Goal: Information Seeking & Learning: Learn about a topic

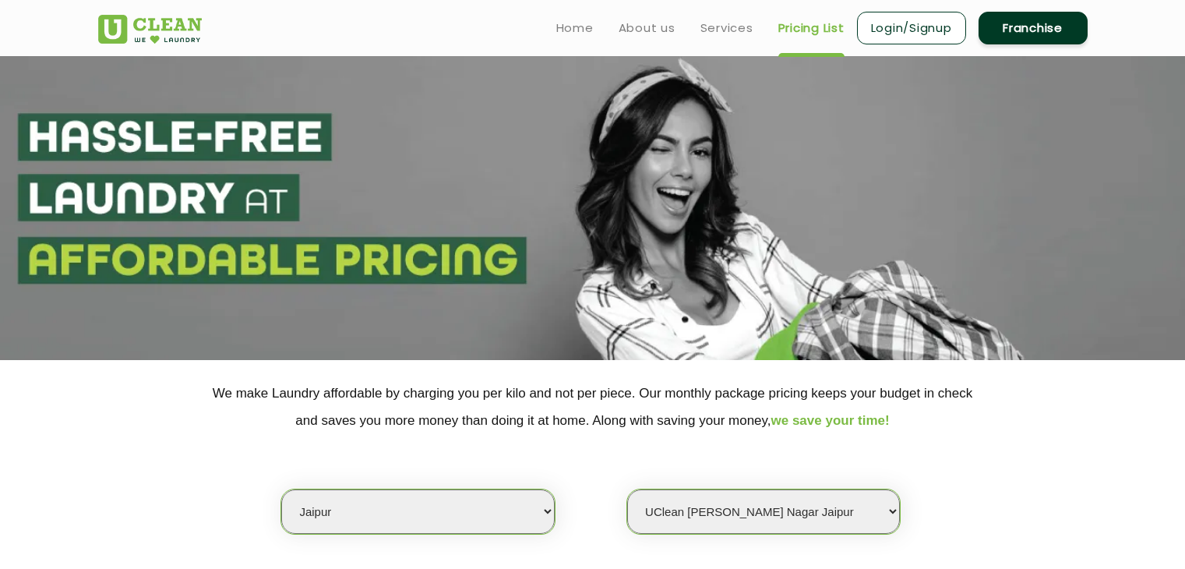
select select "26"
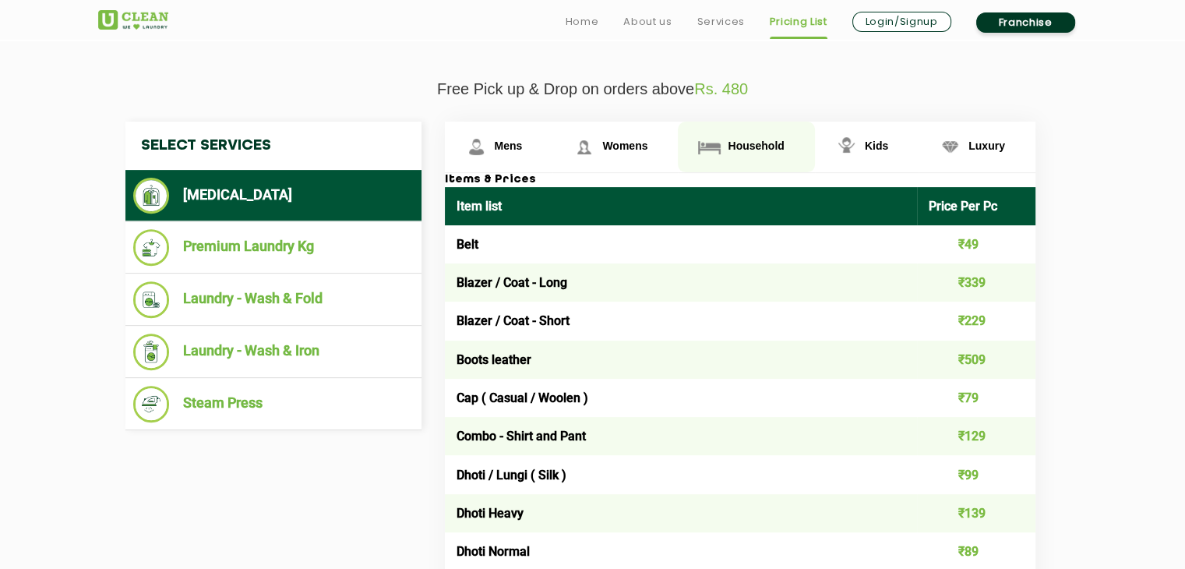
scroll to position [533, 0]
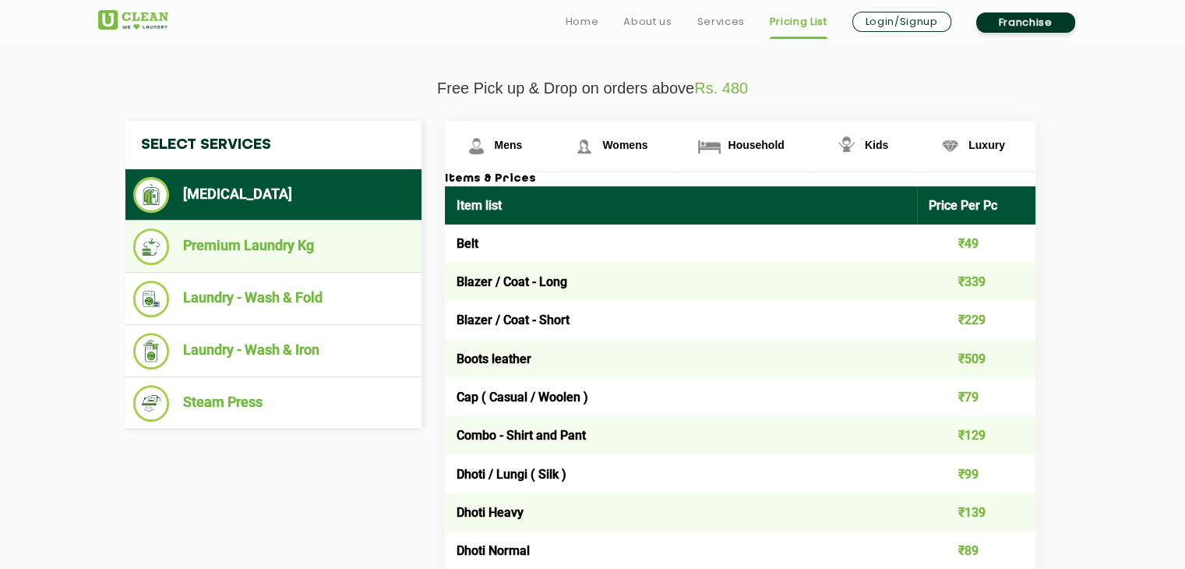
click at [287, 247] on li "Premium Laundry Kg" at bounding box center [273, 246] width 280 height 37
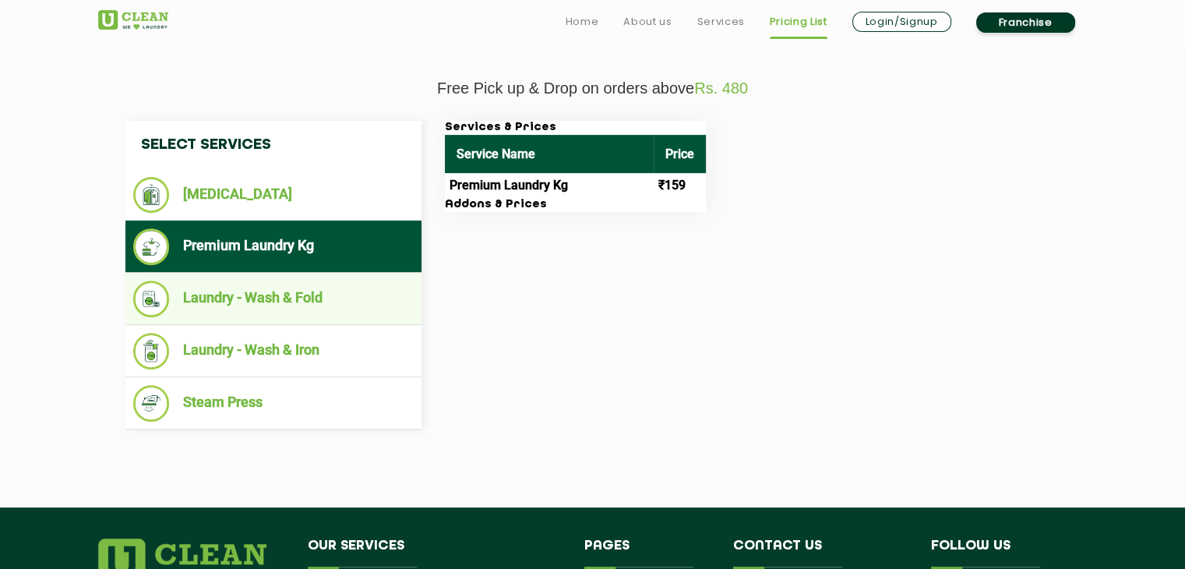
click at [294, 295] on li "Laundry - Wash & Fold" at bounding box center [273, 298] width 280 height 37
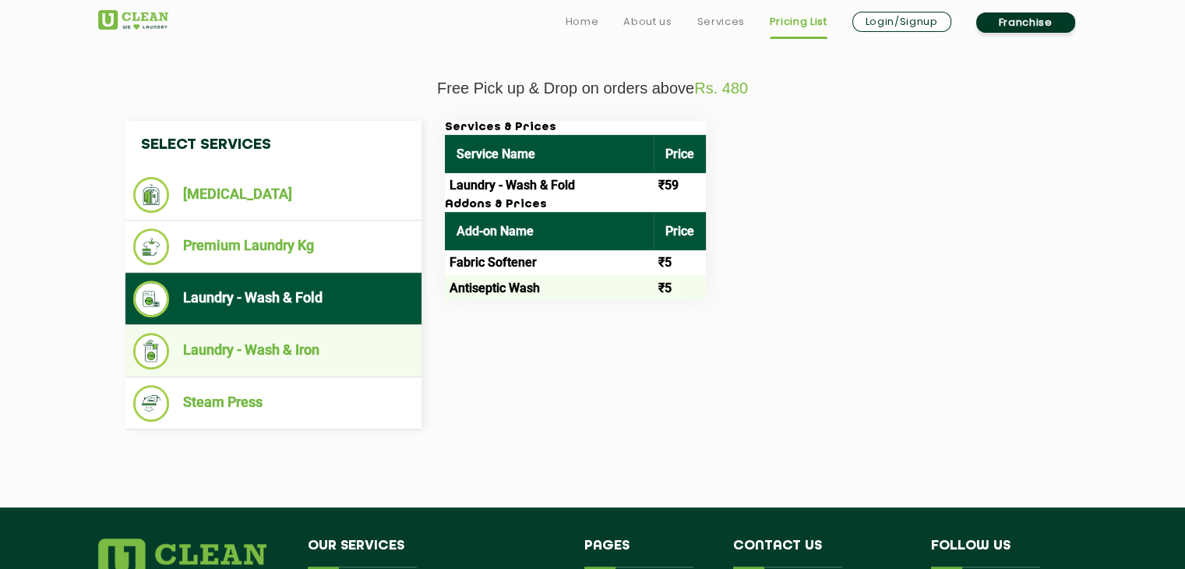
click at [296, 336] on li "Laundry - Wash & Iron" at bounding box center [273, 351] width 280 height 37
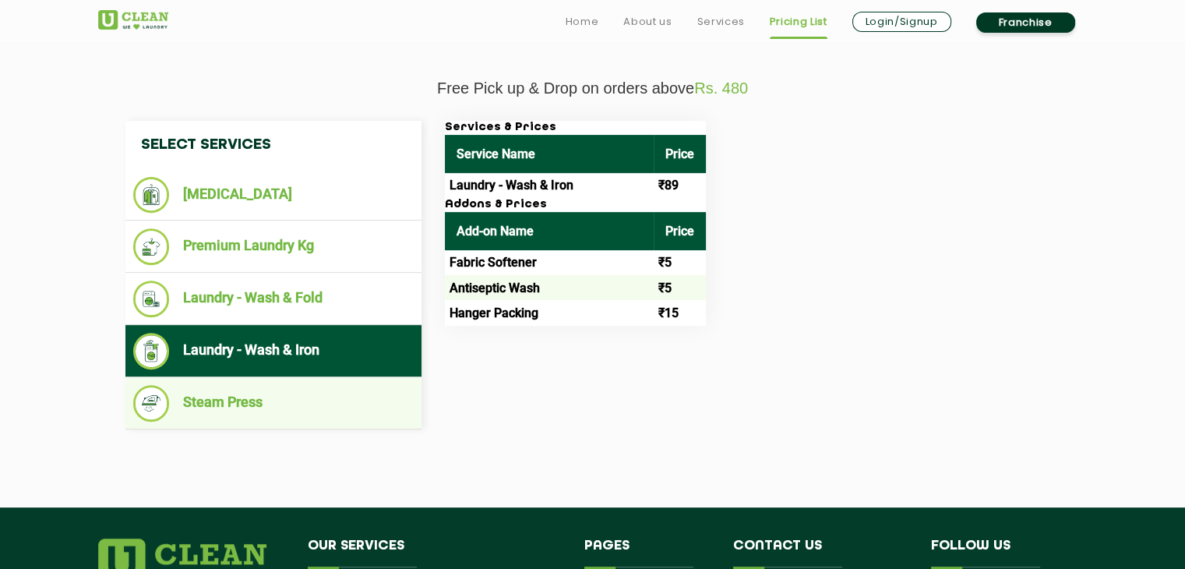
click at [291, 410] on li "Steam Press" at bounding box center [273, 403] width 280 height 37
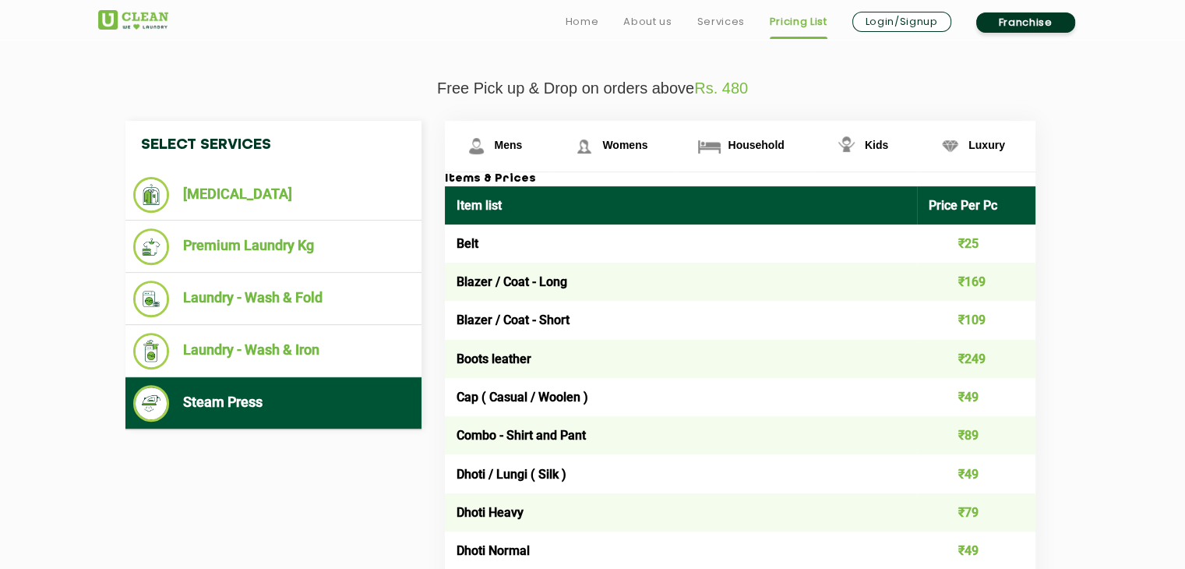
click at [620, 226] on td "Belt" at bounding box center [681, 243] width 473 height 38
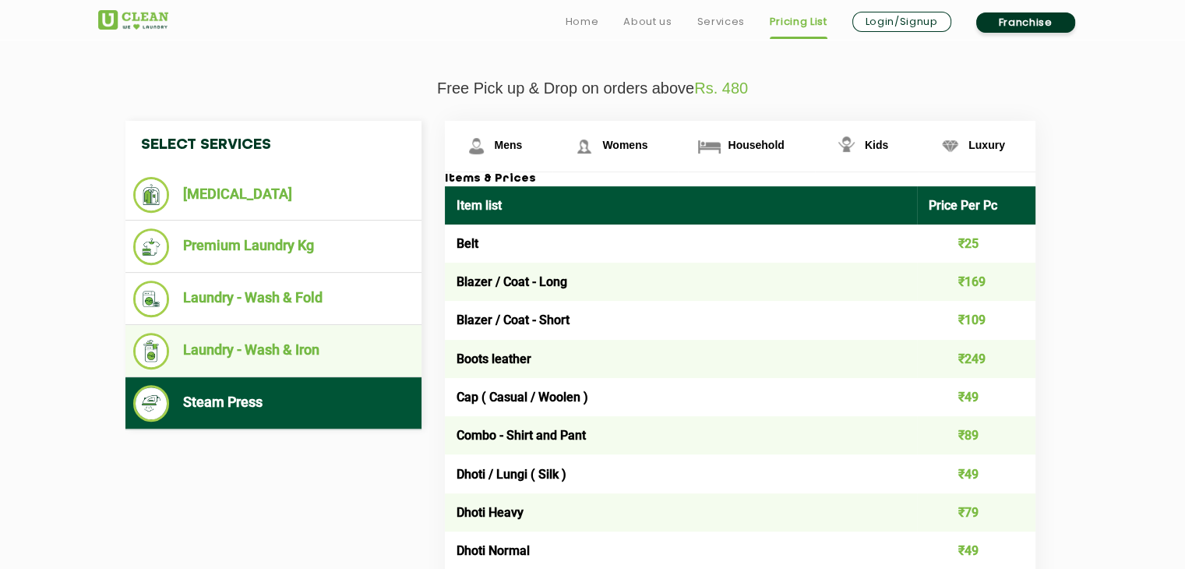
click at [332, 325] on ul "Laundry - Wash & Iron" at bounding box center [273, 351] width 296 height 52
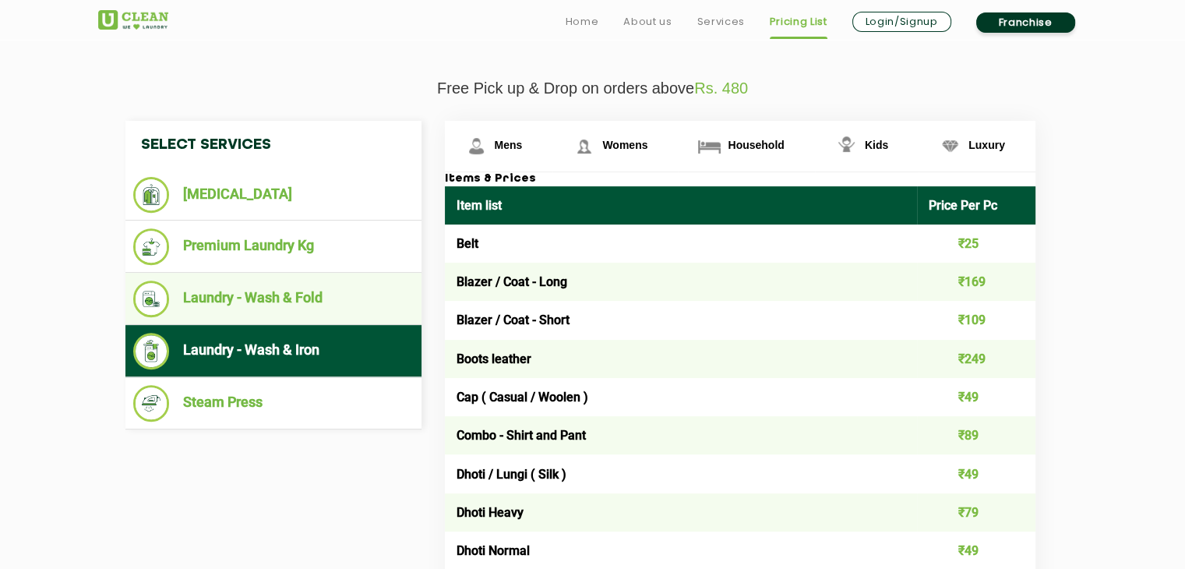
click at [340, 306] on li "Laundry - Wash & Fold" at bounding box center [273, 298] width 280 height 37
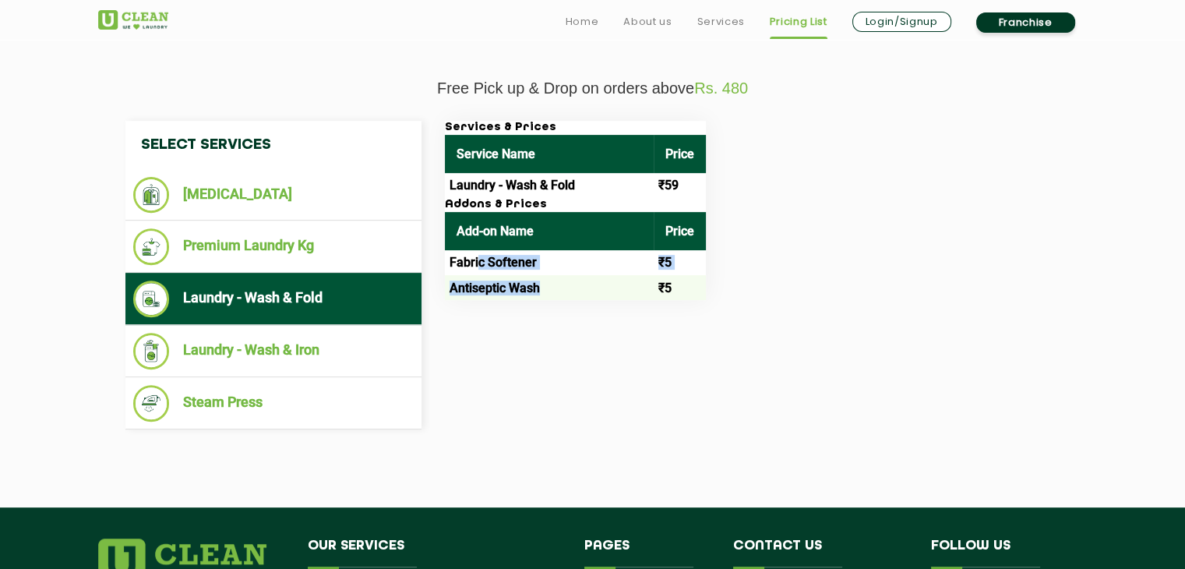
drag, startPoint x: 480, startPoint y: 260, endPoint x: 551, endPoint y: 277, distance: 73.7
click at [551, 277] on tbody "Fabric Softener ₹5 Antiseptic Wash ₹5" at bounding box center [575, 275] width 261 height 51
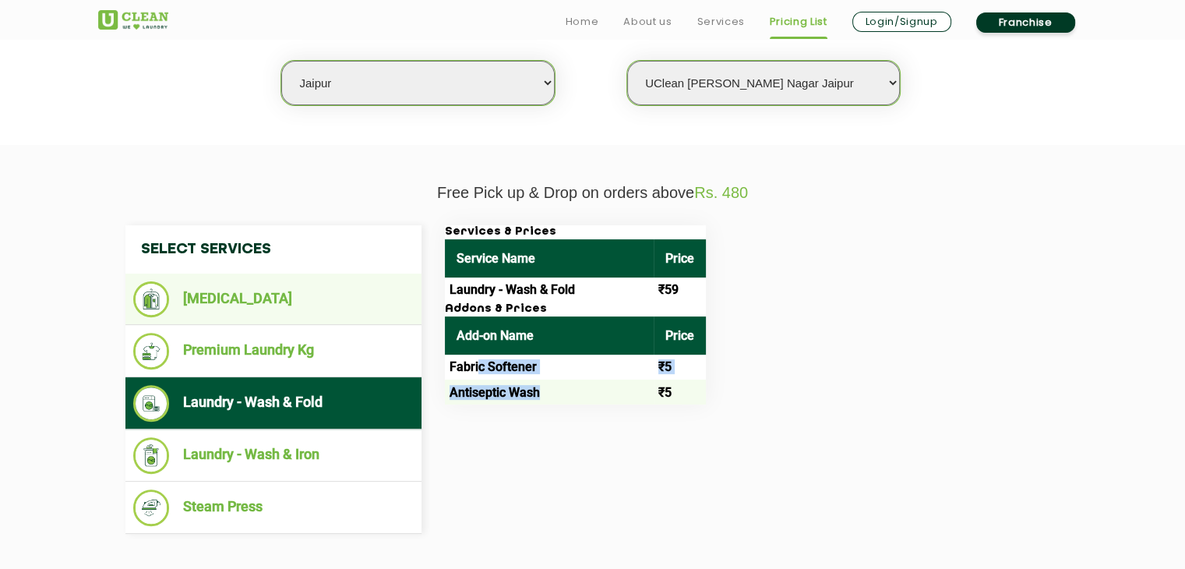
scroll to position [429, 0]
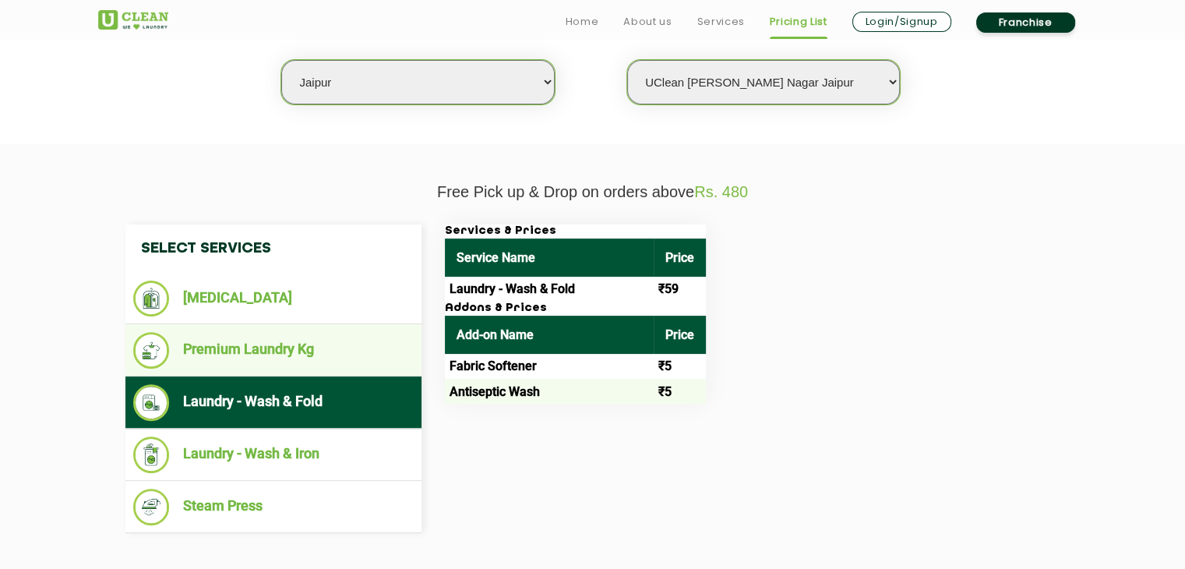
click at [346, 336] on li "Premium Laundry Kg" at bounding box center [273, 350] width 280 height 37
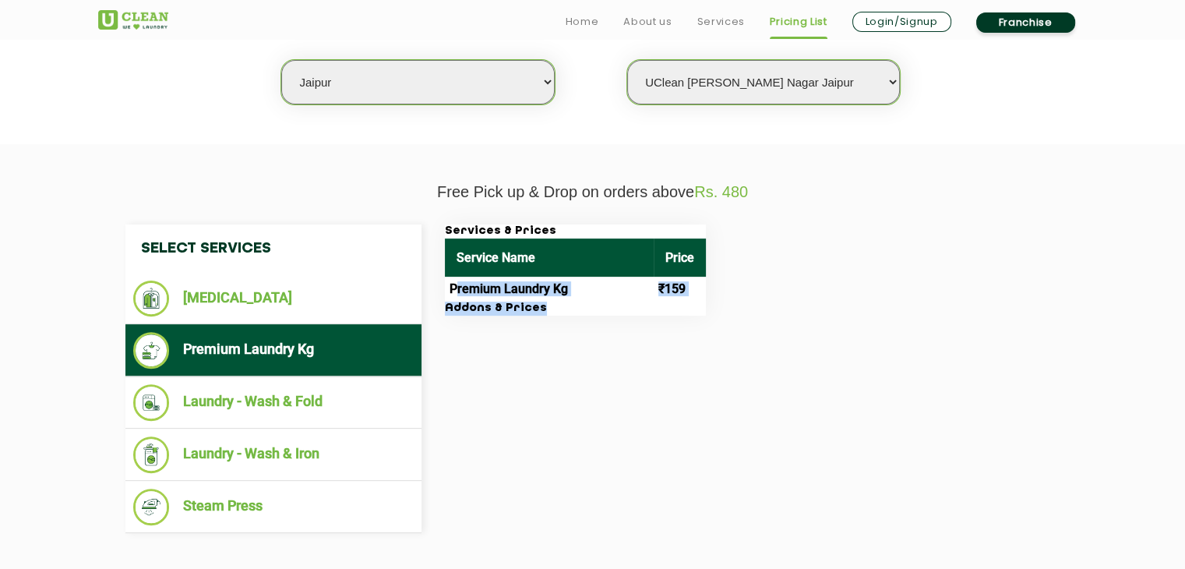
drag, startPoint x: 457, startPoint y: 280, endPoint x: 561, endPoint y: 312, distance: 108.6
click at [561, 312] on div "Services & Prices Service Name Price Premium Laundry Kg ₹159 Addons & Prices" at bounding box center [575, 269] width 261 height 91
drag, startPoint x: 449, startPoint y: 287, endPoint x: 677, endPoint y: 300, distance: 228.6
click at [677, 300] on div "Services & Prices Service Name Price Premium Laundry Kg ₹159 Addons & Prices" at bounding box center [575, 269] width 261 height 91
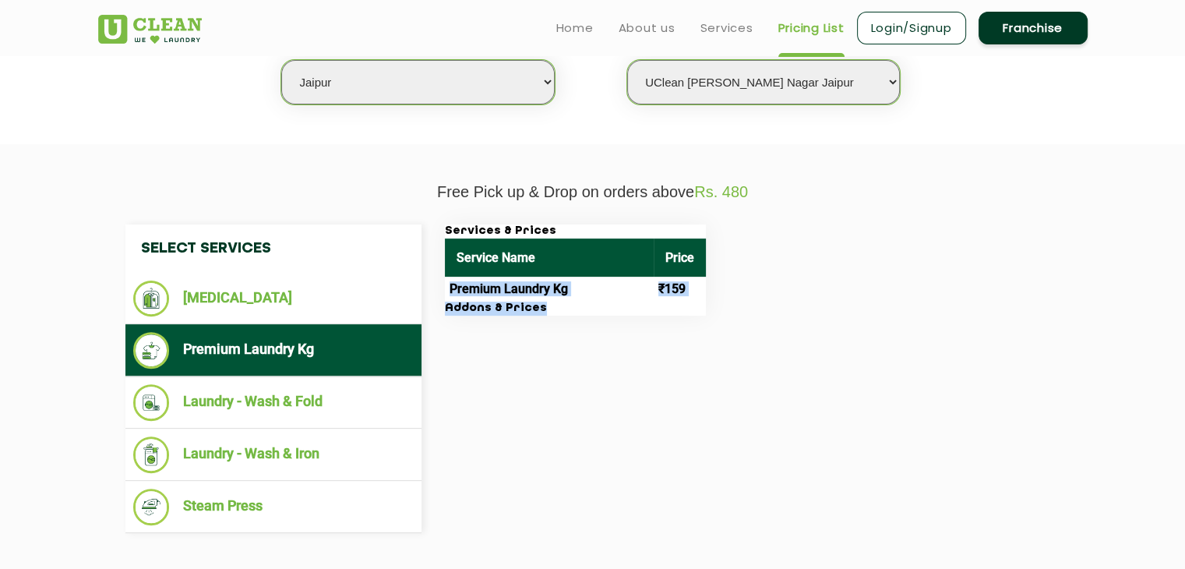
scroll to position [396, 0]
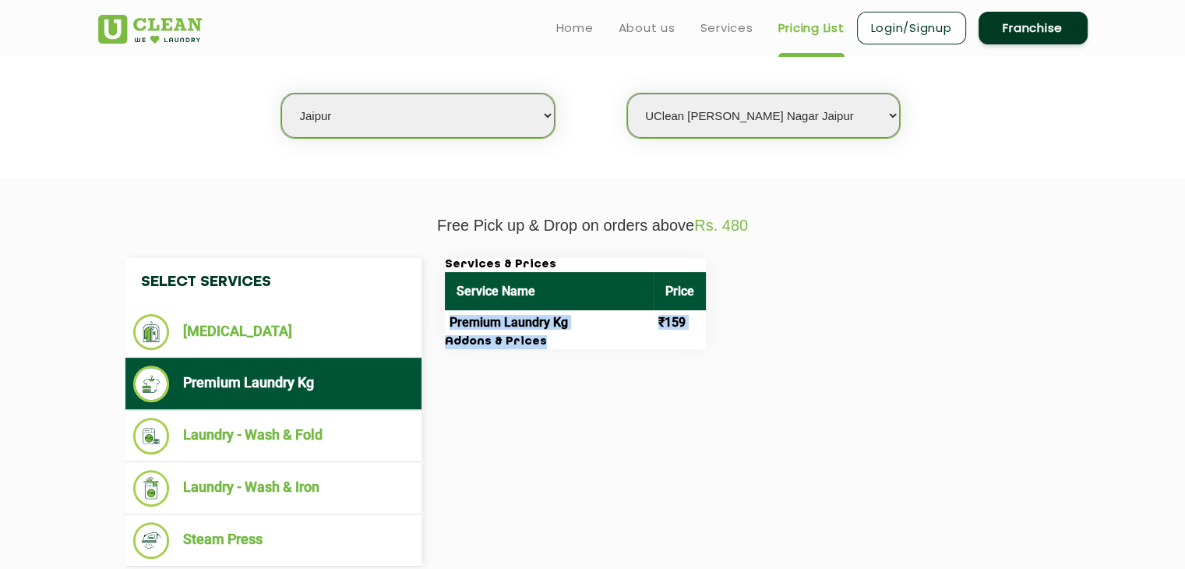
click at [782, 101] on select "Select Store [GEOGRAPHIC_DATA][PERSON_NAME] [GEOGRAPHIC_DATA] [PERSON_NAME][GEO…" at bounding box center [763, 115] width 273 height 44
select select "360"
click at [627, 93] on select "Select Store [GEOGRAPHIC_DATA][PERSON_NAME] [GEOGRAPHIC_DATA] [PERSON_NAME][GEO…" at bounding box center [763, 115] width 273 height 44
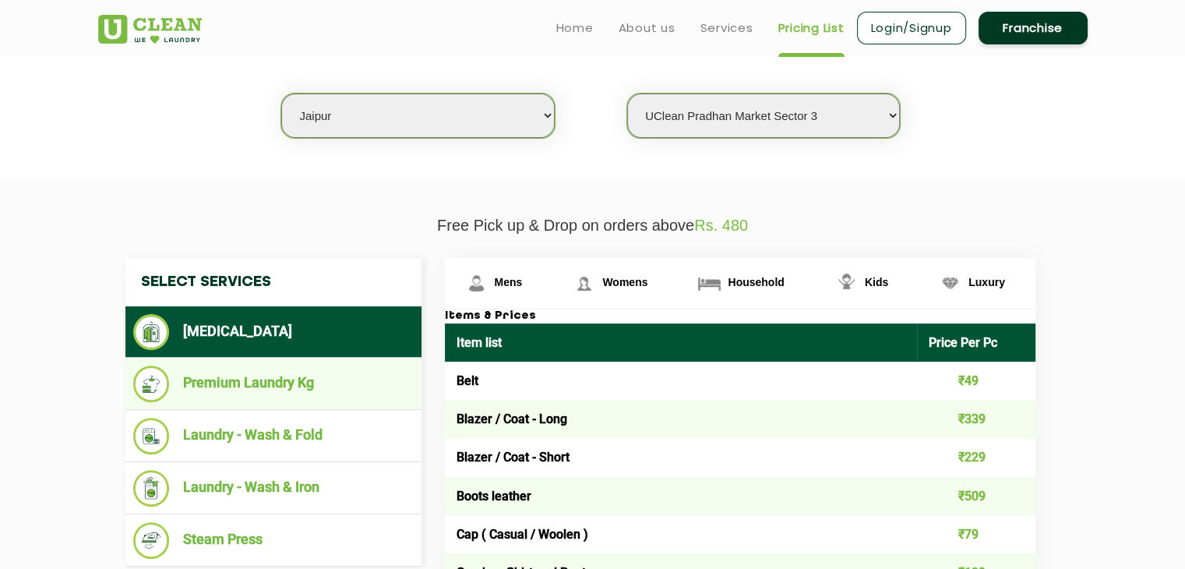
click at [307, 395] on li "Premium Laundry Kg" at bounding box center [273, 383] width 280 height 37
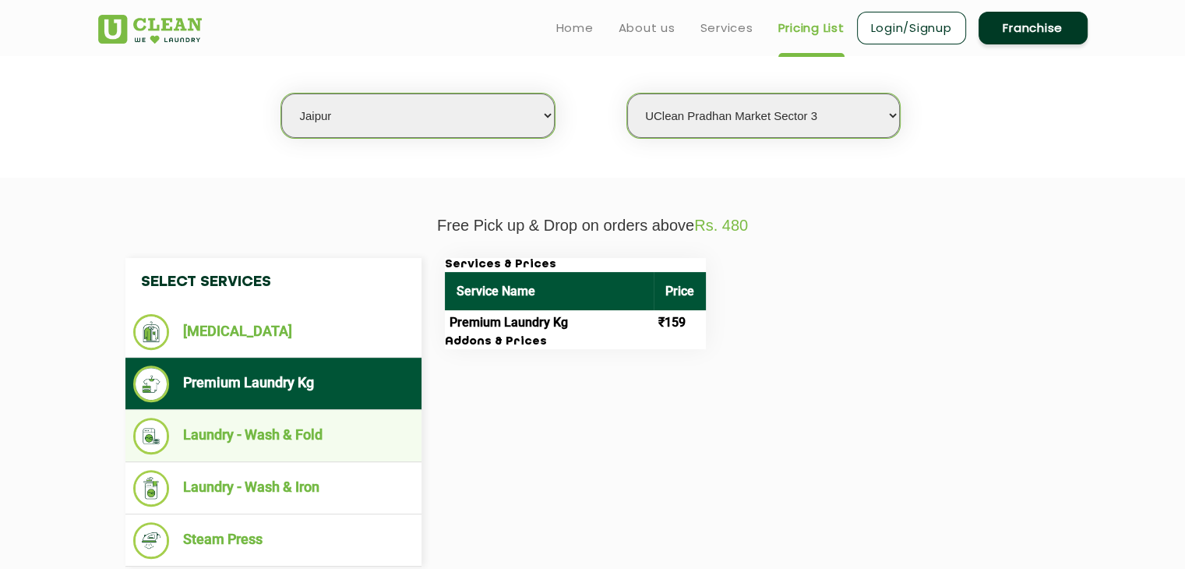
click at [310, 428] on li "Laundry - Wash & Fold" at bounding box center [273, 435] width 280 height 37
